Goal: Task Accomplishment & Management: Use online tool/utility

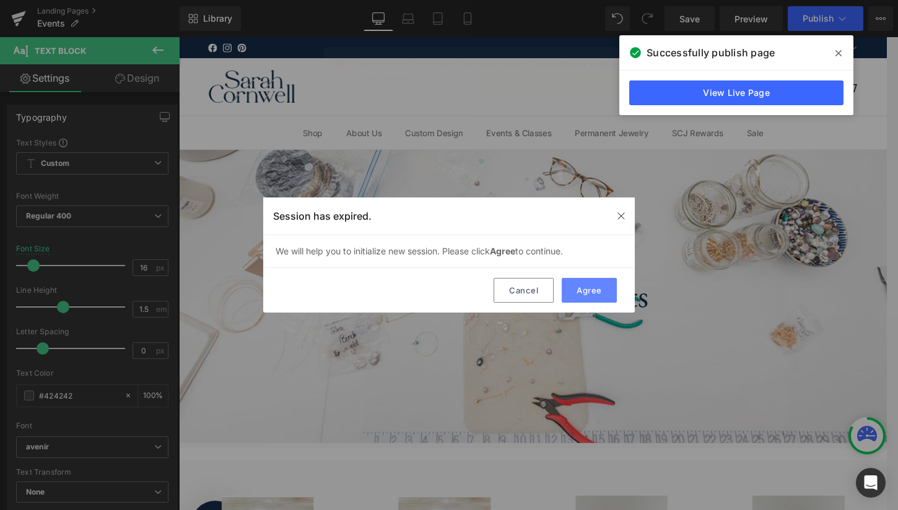
click at [598, 288] on button "Agree" at bounding box center [589, 290] width 55 height 25
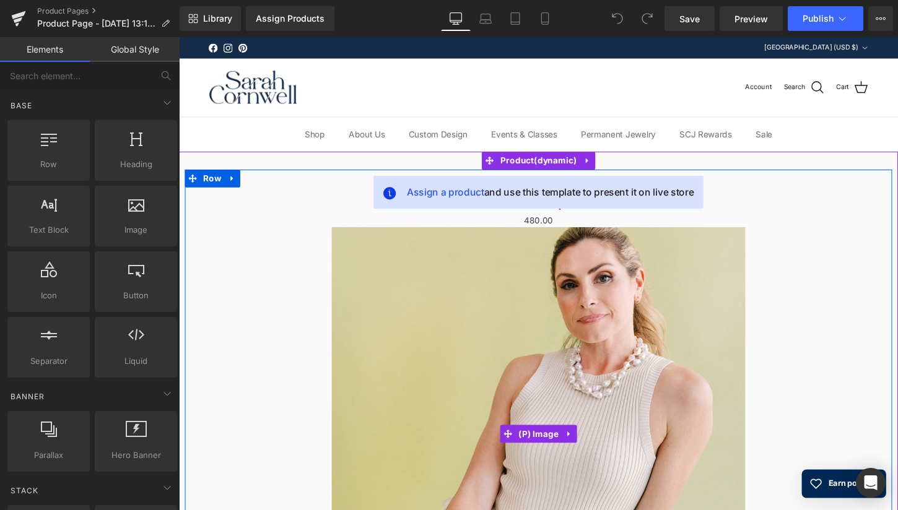
scroll to position [4, 0]
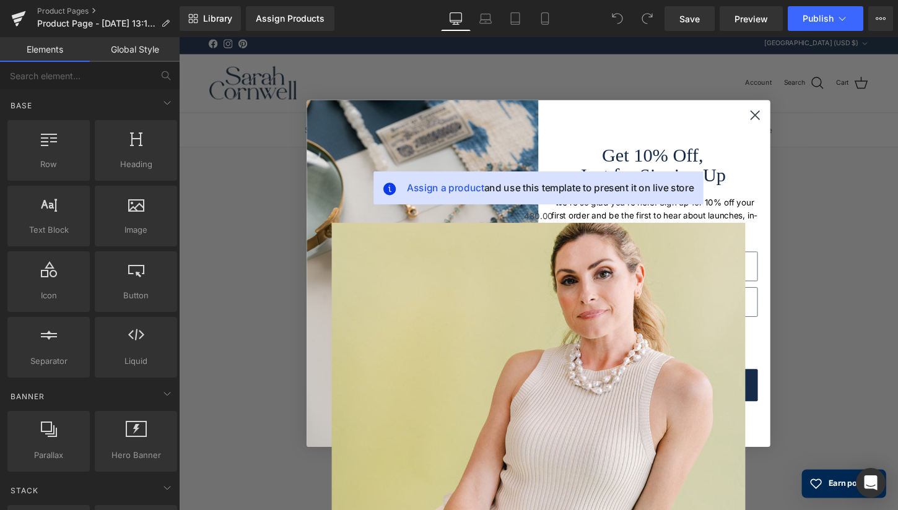
click at [780, 116] on circle "Close dialog" at bounding box center [779, 118] width 20 height 20
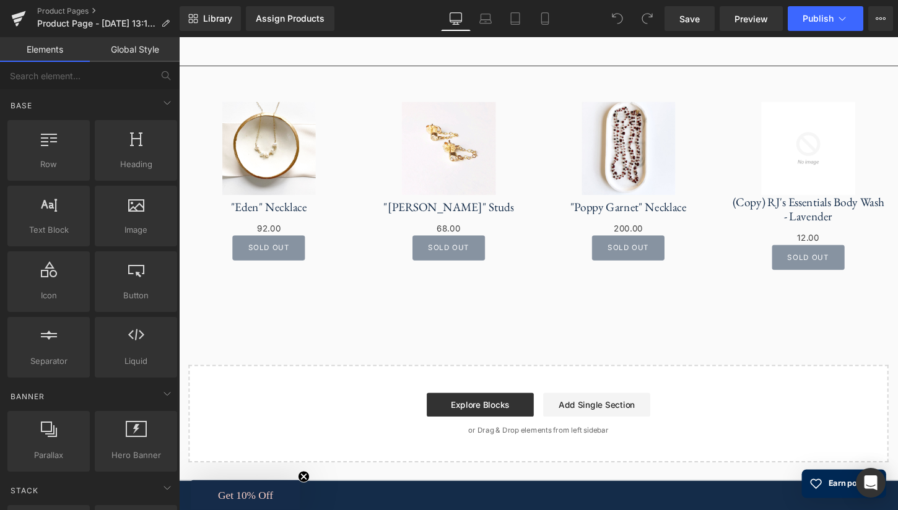
scroll to position [894, 0]
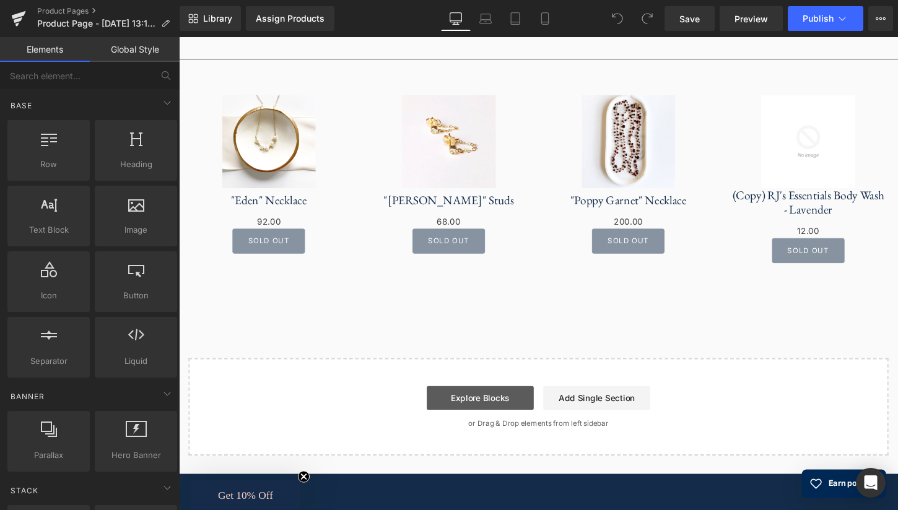
click at [496, 416] on link "Explore Blocks" at bounding box center [492, 413] width 111 height 25
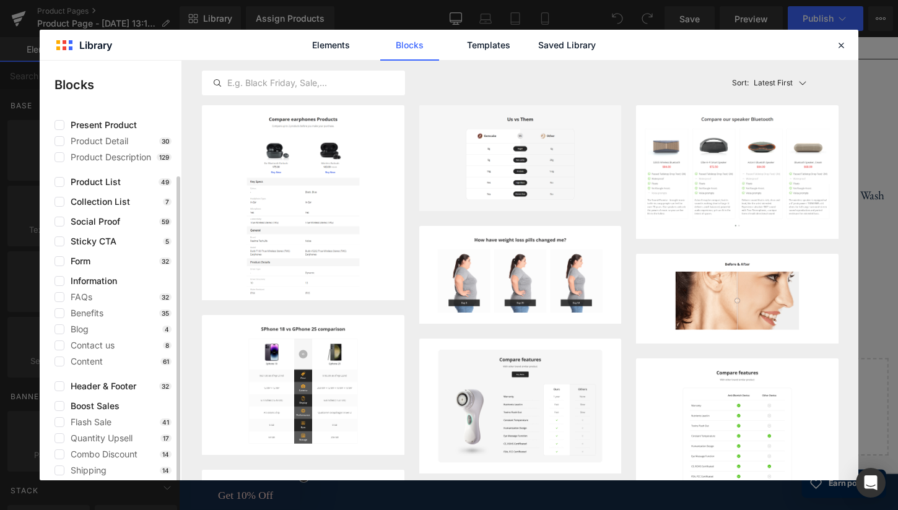
scroll to position [0, 0]
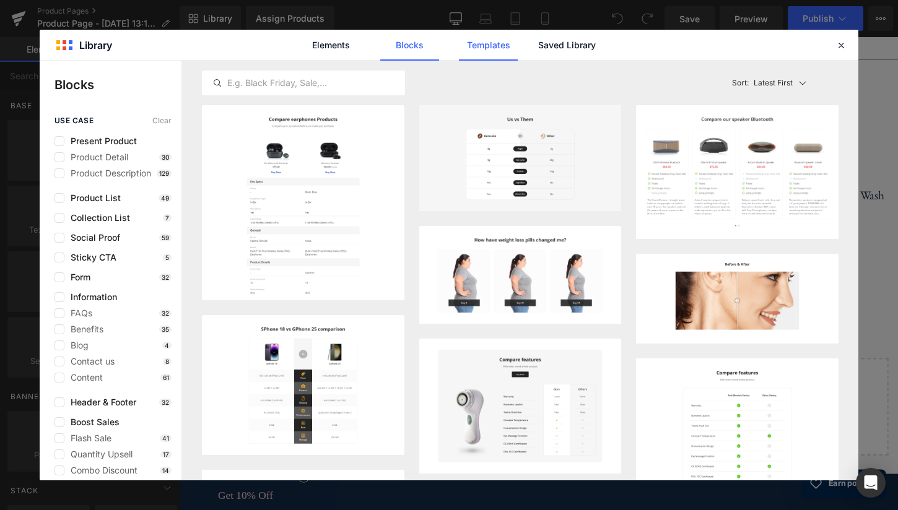
click at [496, 44] on link "Templates" at bounding box center [488, 45] width 59 height 31
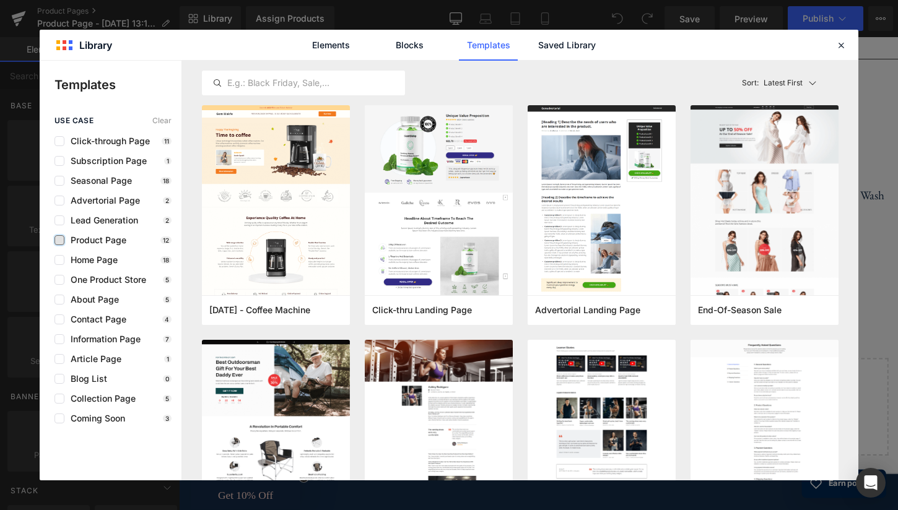
click at [60, 240] on label at bounding box center [60, 240] width 10 height 10
click at [59, 240] on input "checkbox" at bounding box center [59, 240] width 0 height 0
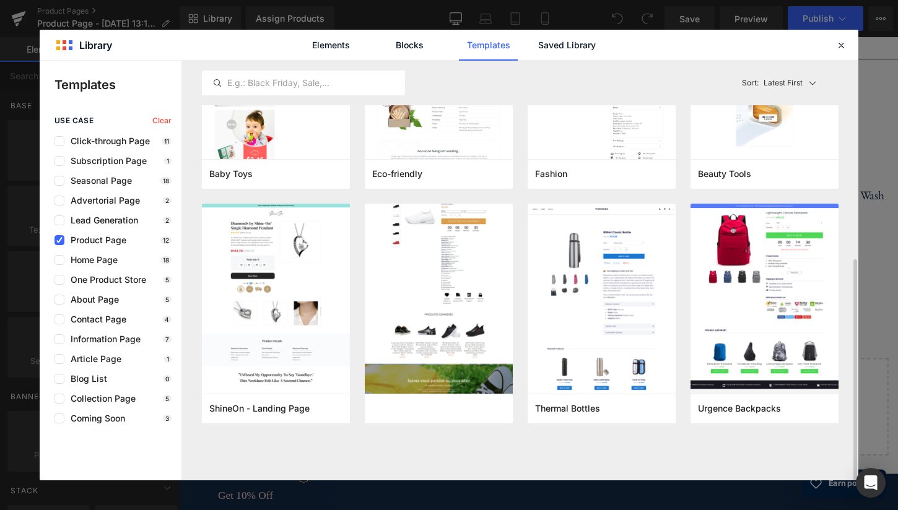
scroll to position [372, 0]
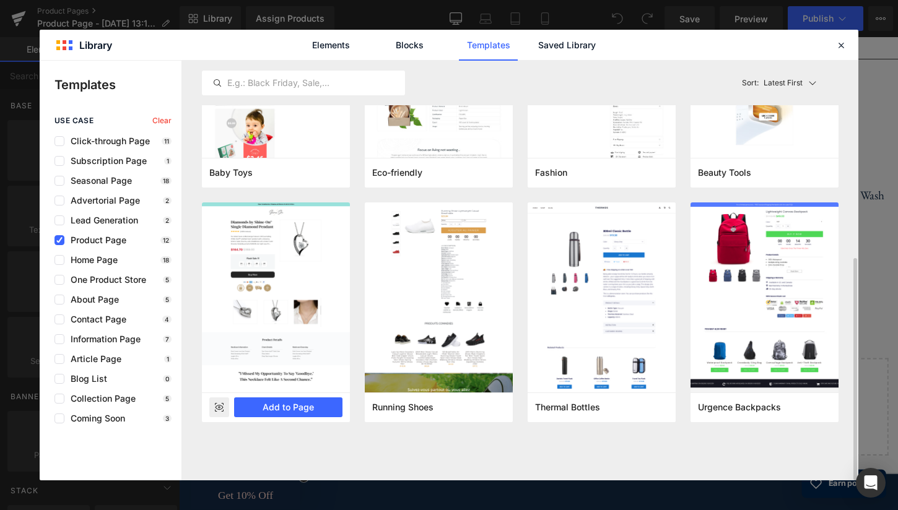
click at [258, 273] on img at bounding box center [276, 293] width 148 height 180
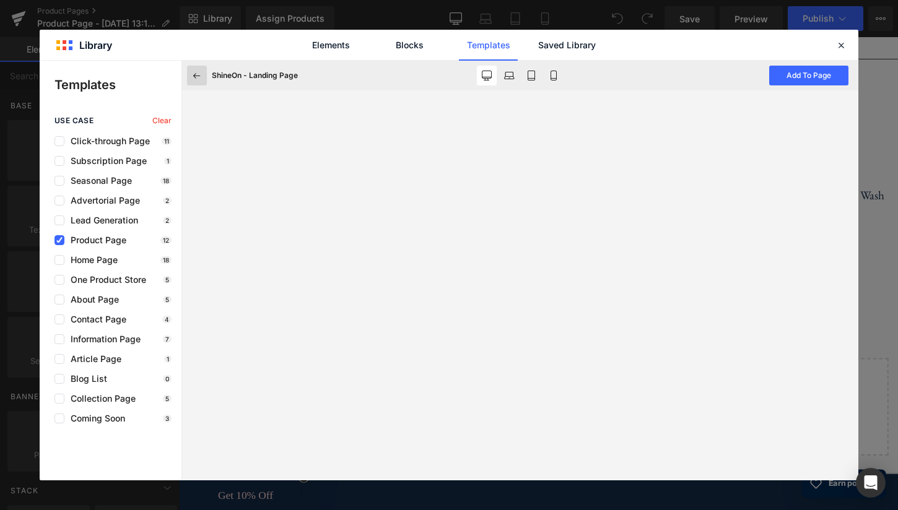
click at [198, 77] on icon at bounding box center [196, 75] width 11 height 11
